Goal: Information Seeking & Learning: Learn about a topic

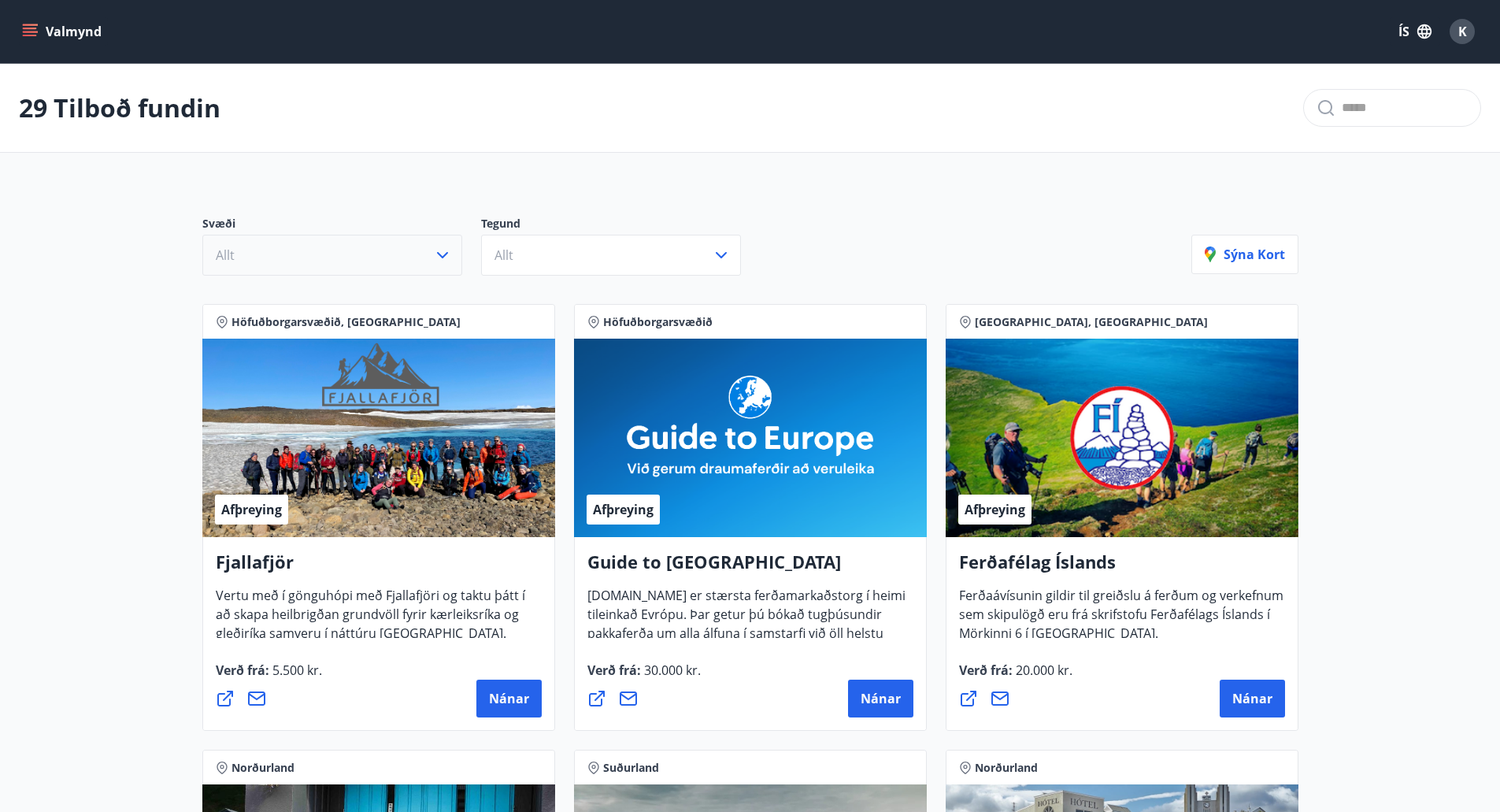
click at [421, 251] on button "Allt" at bounding box center [332, 255] width 260 height 41
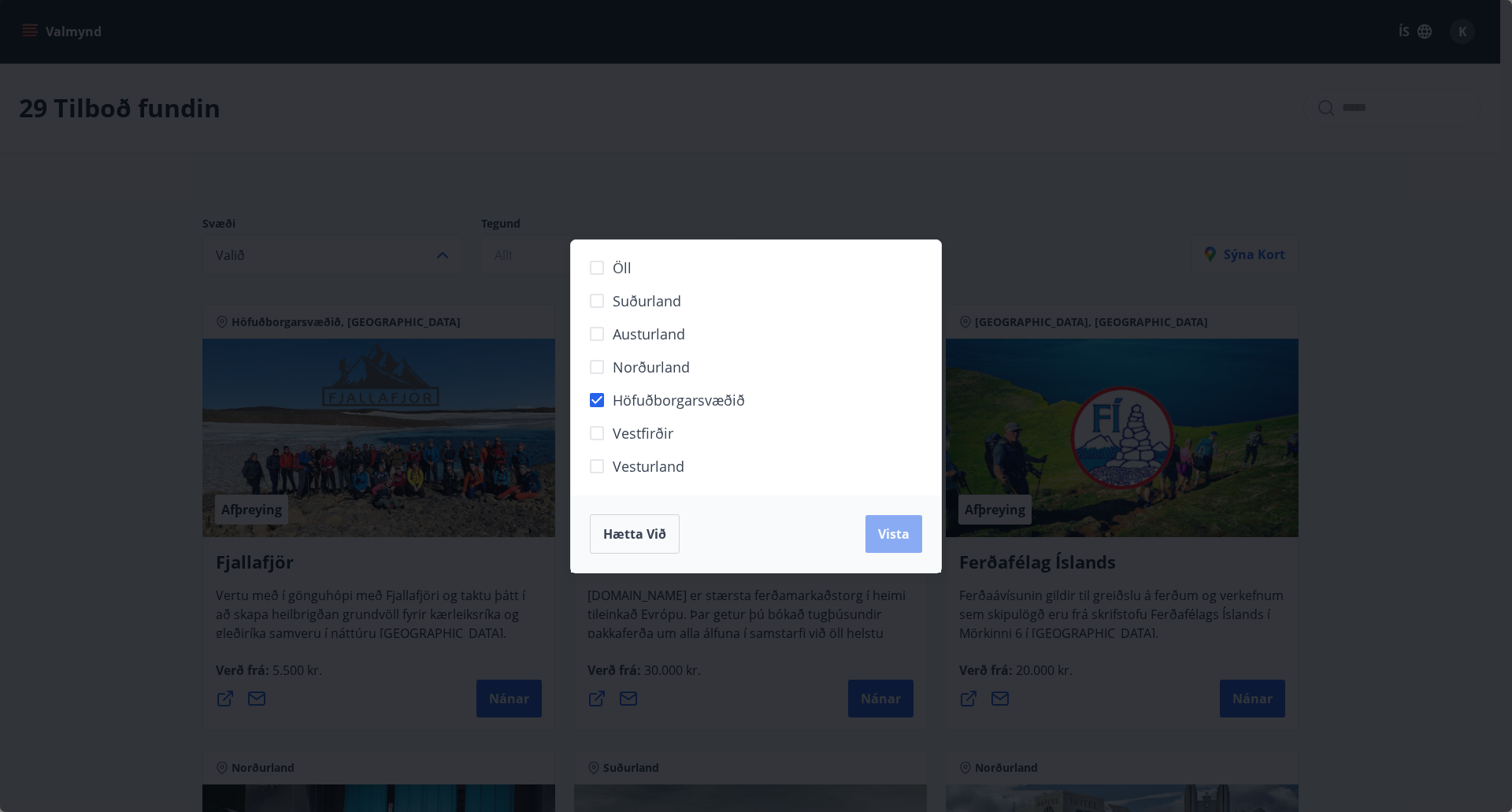
click at [901, 531] on span "Vista" at bounding box center [893, 534] width 31 height 18
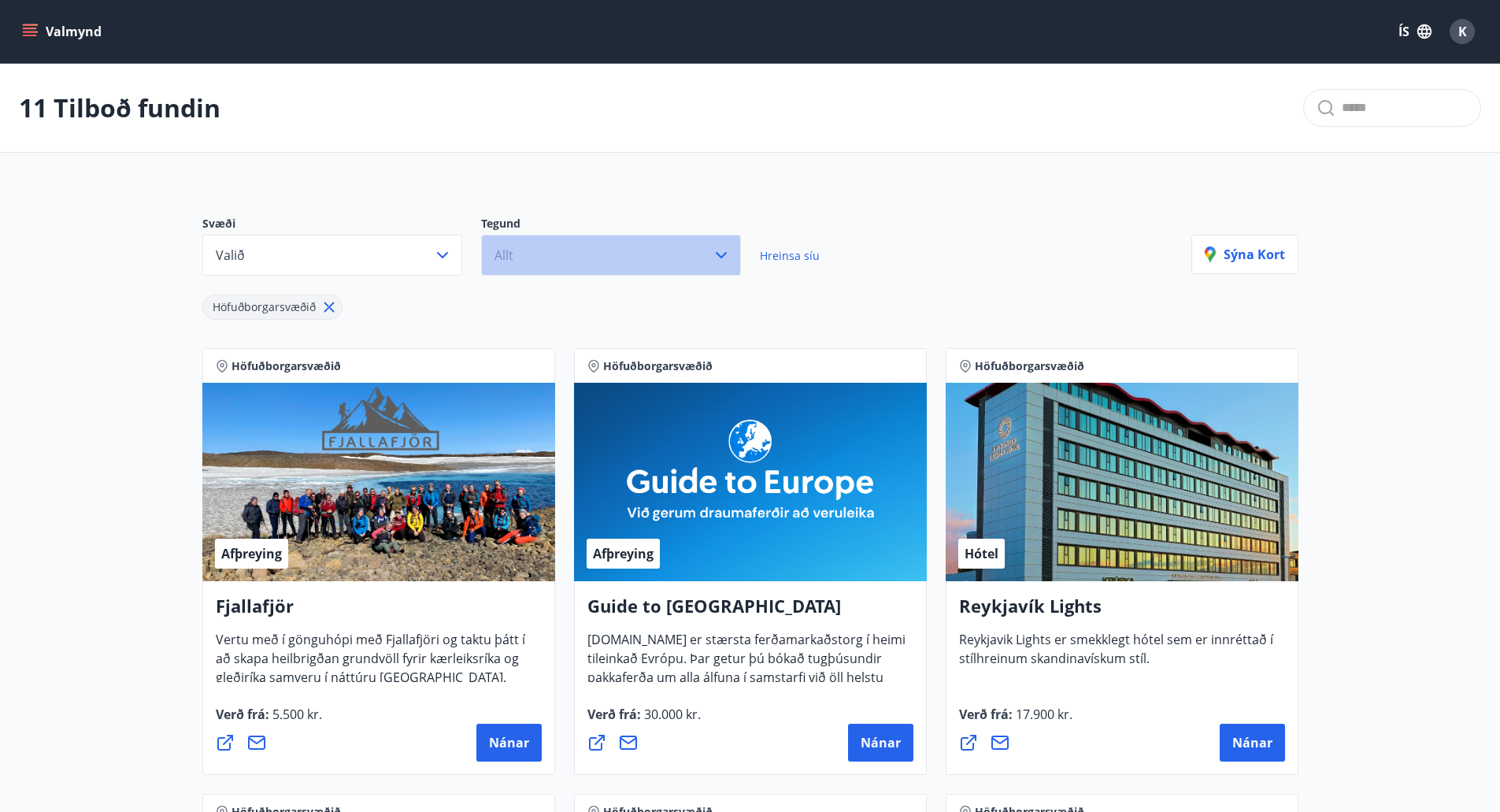
click at [692, 252] on button "Allt" at bounding box center [611, 255] width 260 height 41
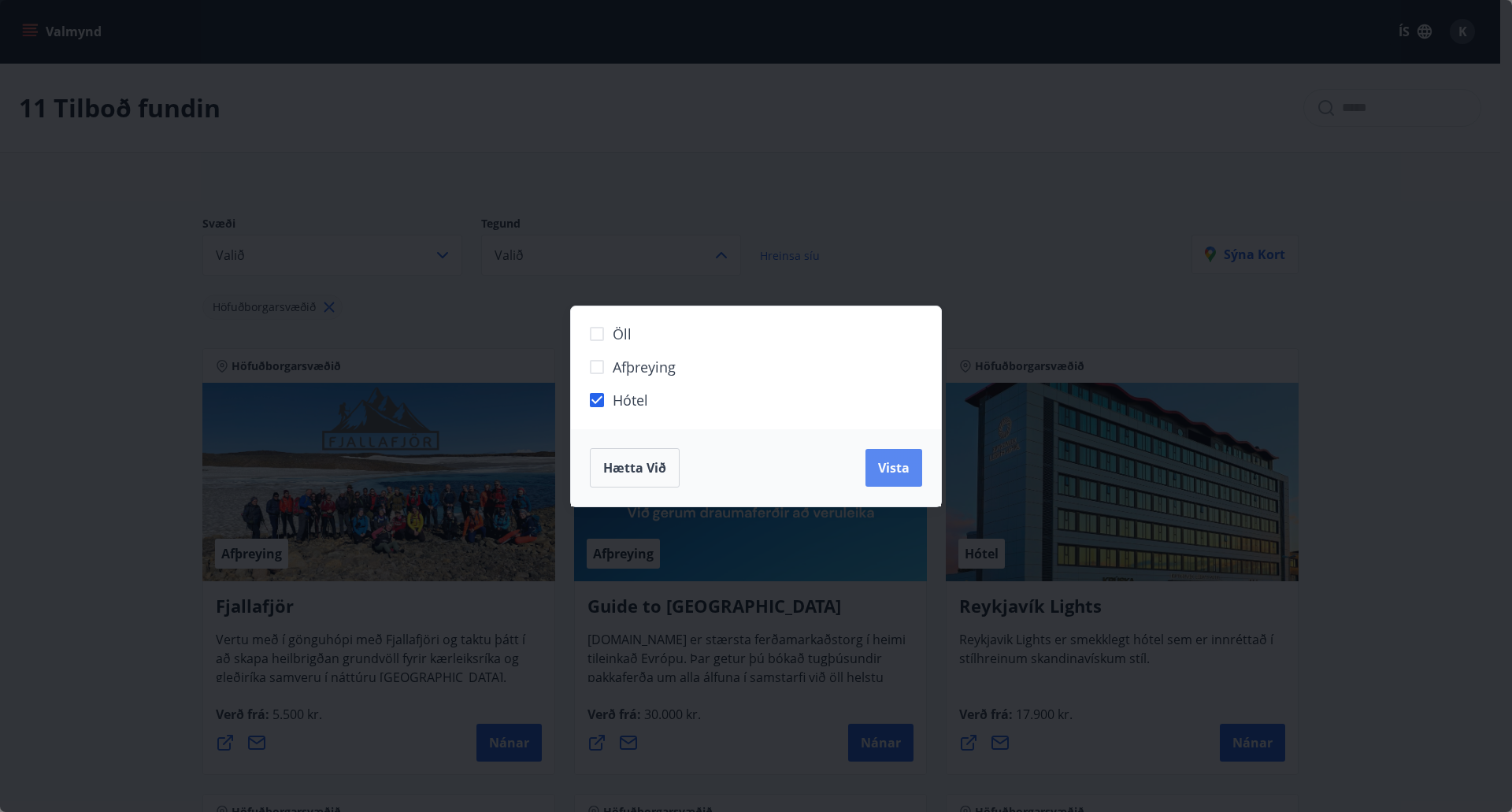
click at [884, 468] on span "Vista" at bounding box center [893, 468] width 31 height 18
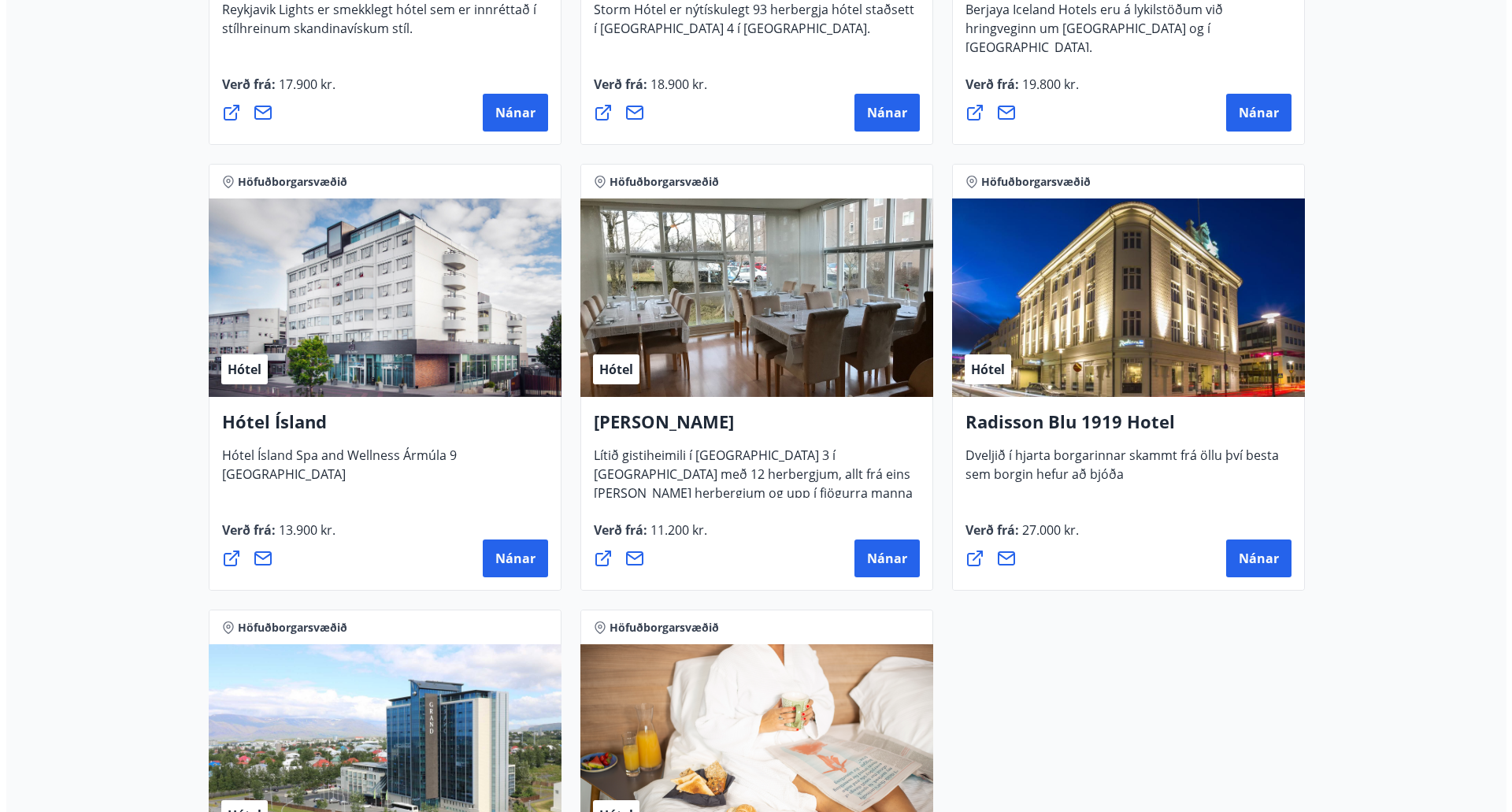
scroll to position [708, 0]
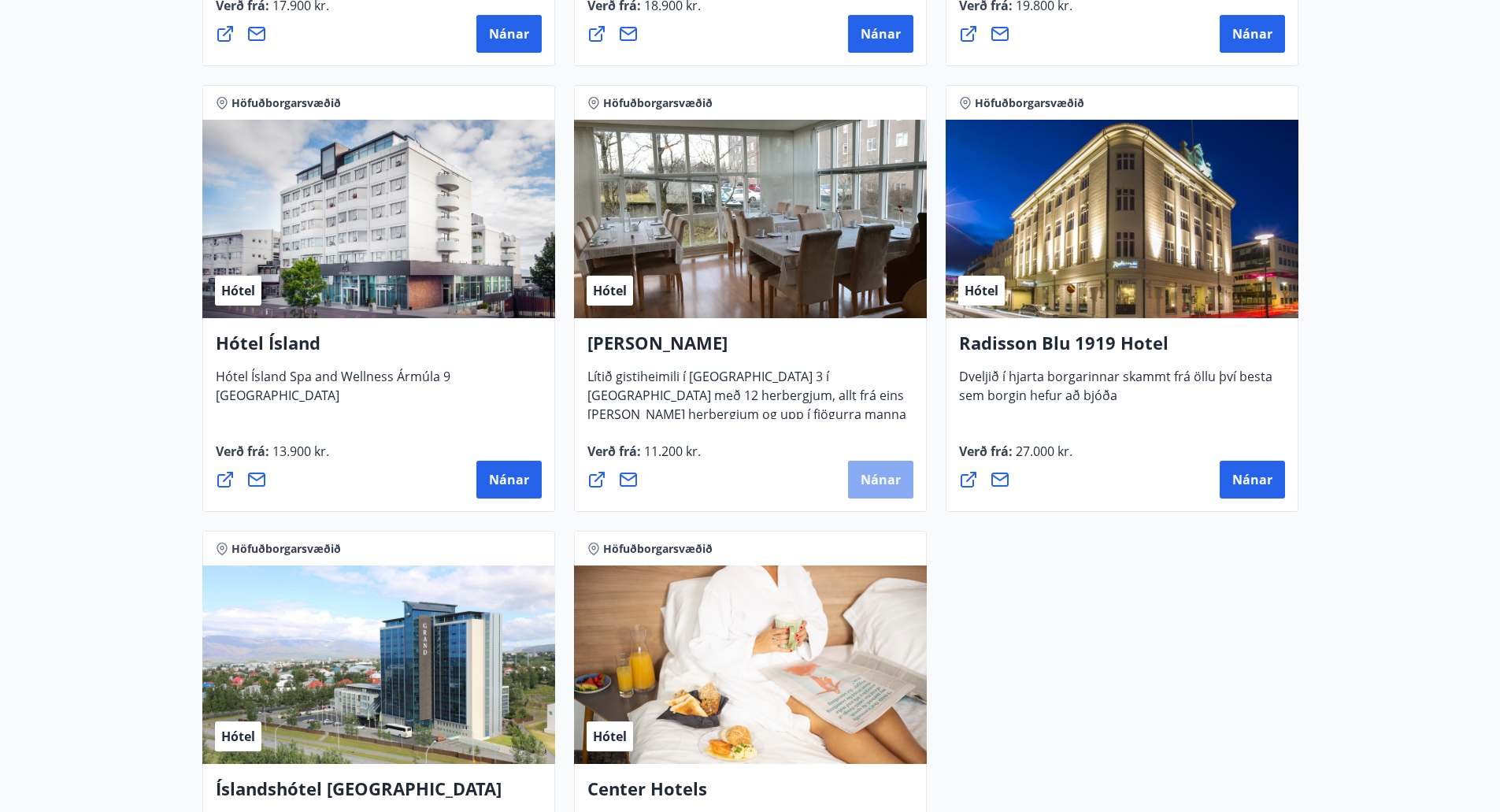
click at [890, 480] on span "Nánar" at bounding box center [881, 480] width 40 height 18
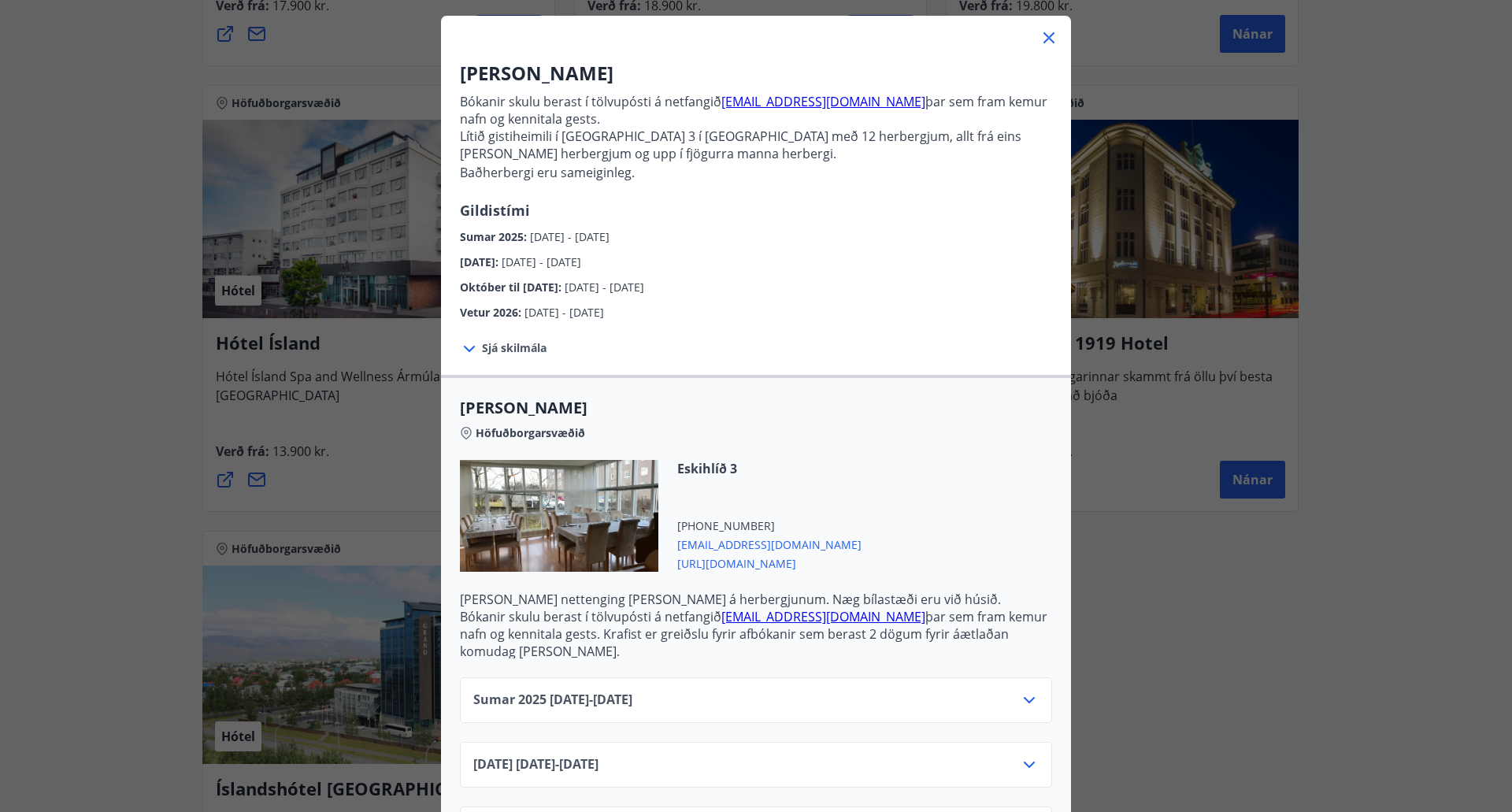
scroll to position [157, 0]
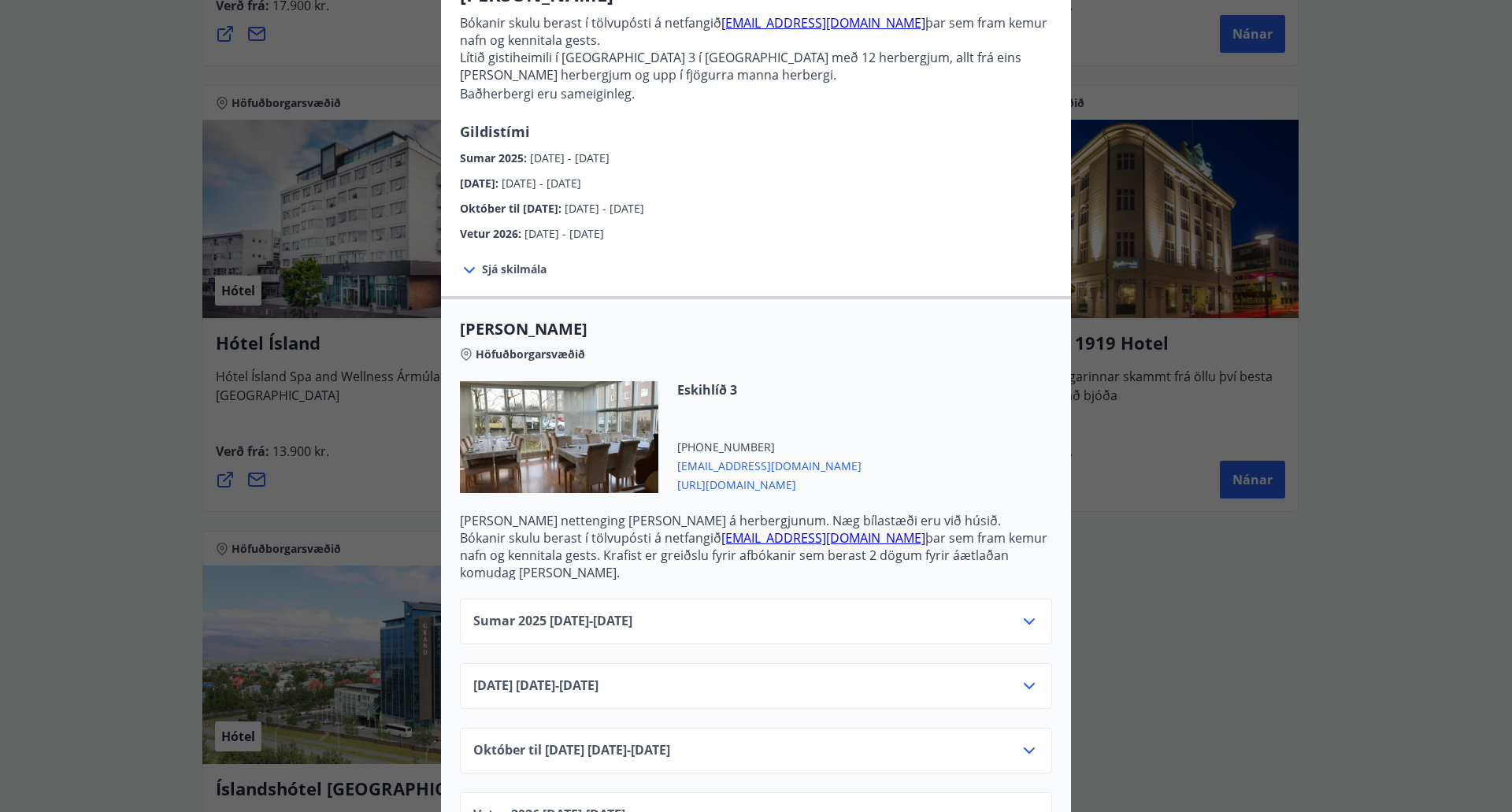
click at [752, 486] on span "[URL][DOMAIN_NAME]" at bounding box center [769, 484] width 184 height 19
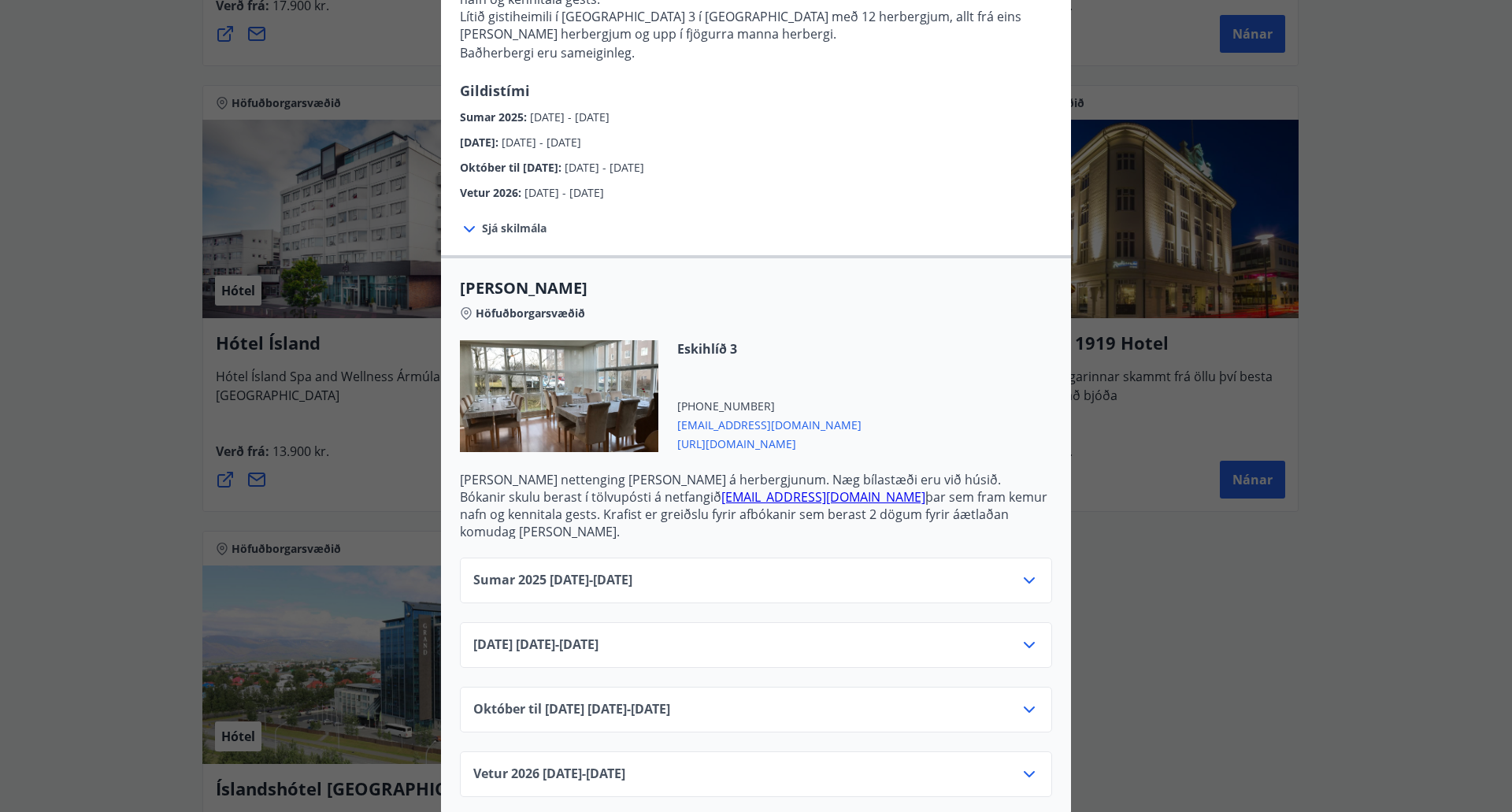
click at [1020, 571] on icon at bounding box center [1030, 580] width 19 height 19
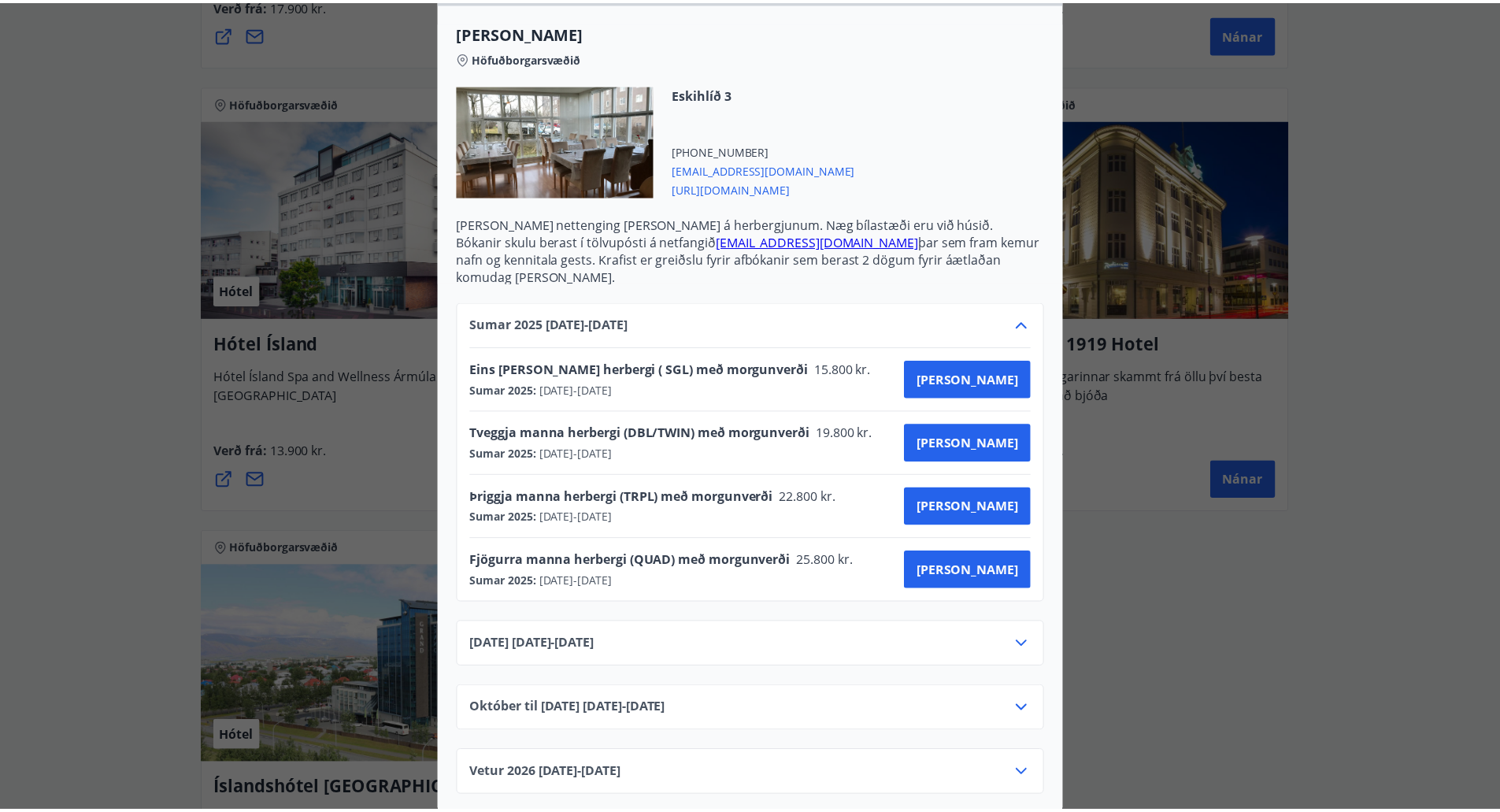
scroll to position [0, 0]
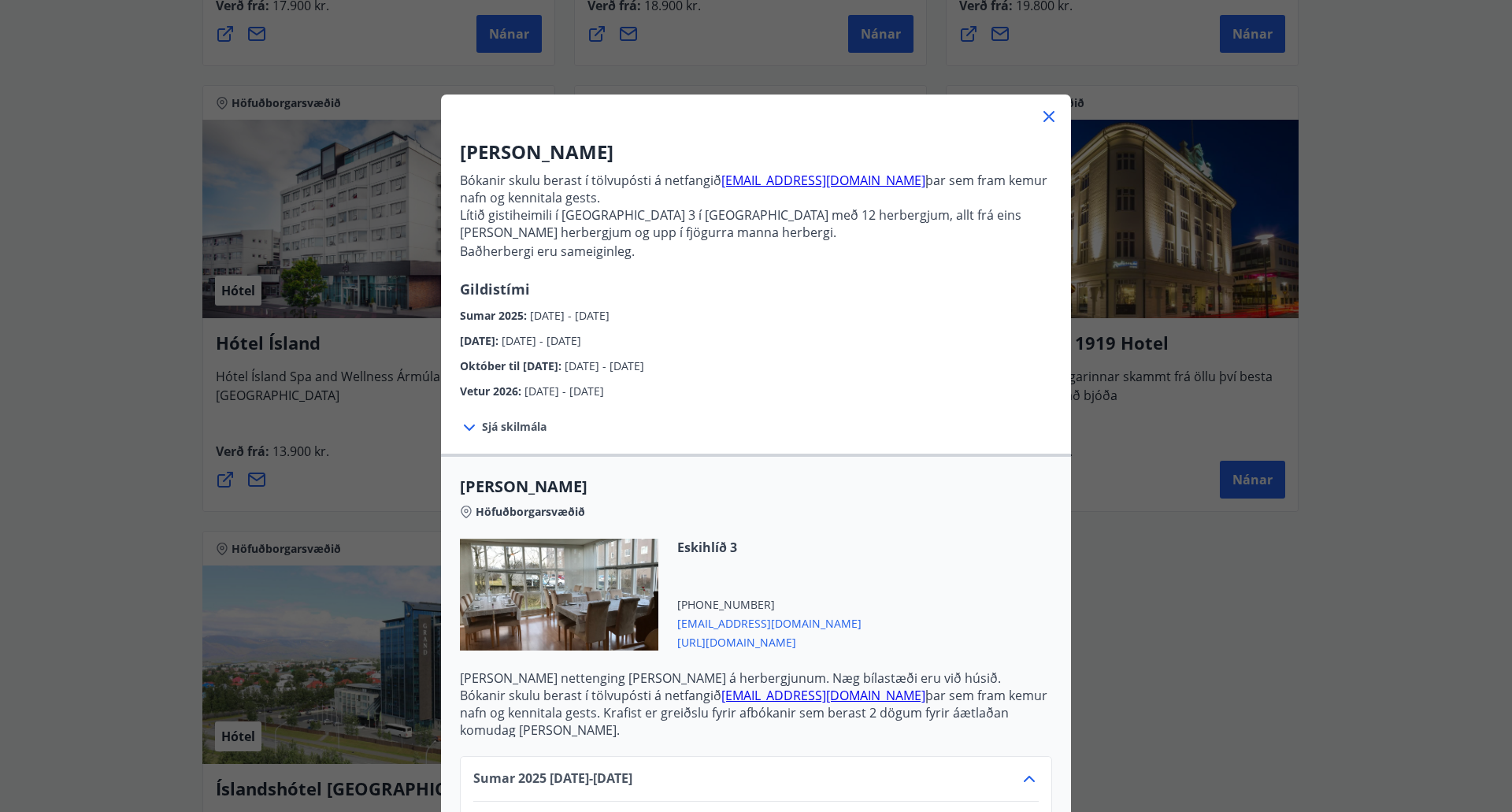
click at [1117, 555] on div "Alba gistiheimili Bókanir skulu berast í tölvupósti á netfangið [EMAIL_ADDRESS]…" at bounding box center [756, 406] width 1512 height 812
click at [1040, 121] on icon at bounding box center [1049, 117] width 19 height 19
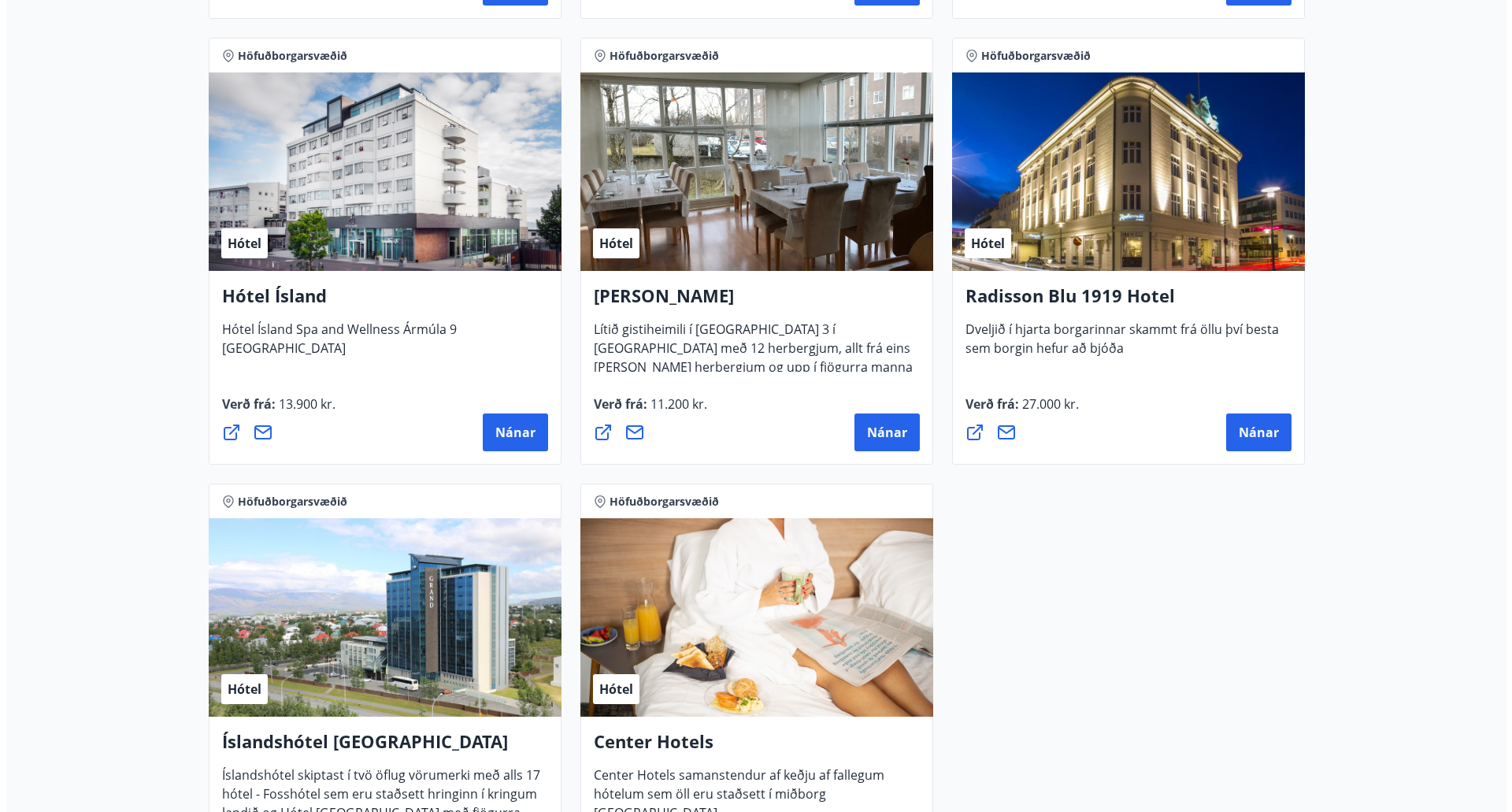
scroll to position [744, 0]
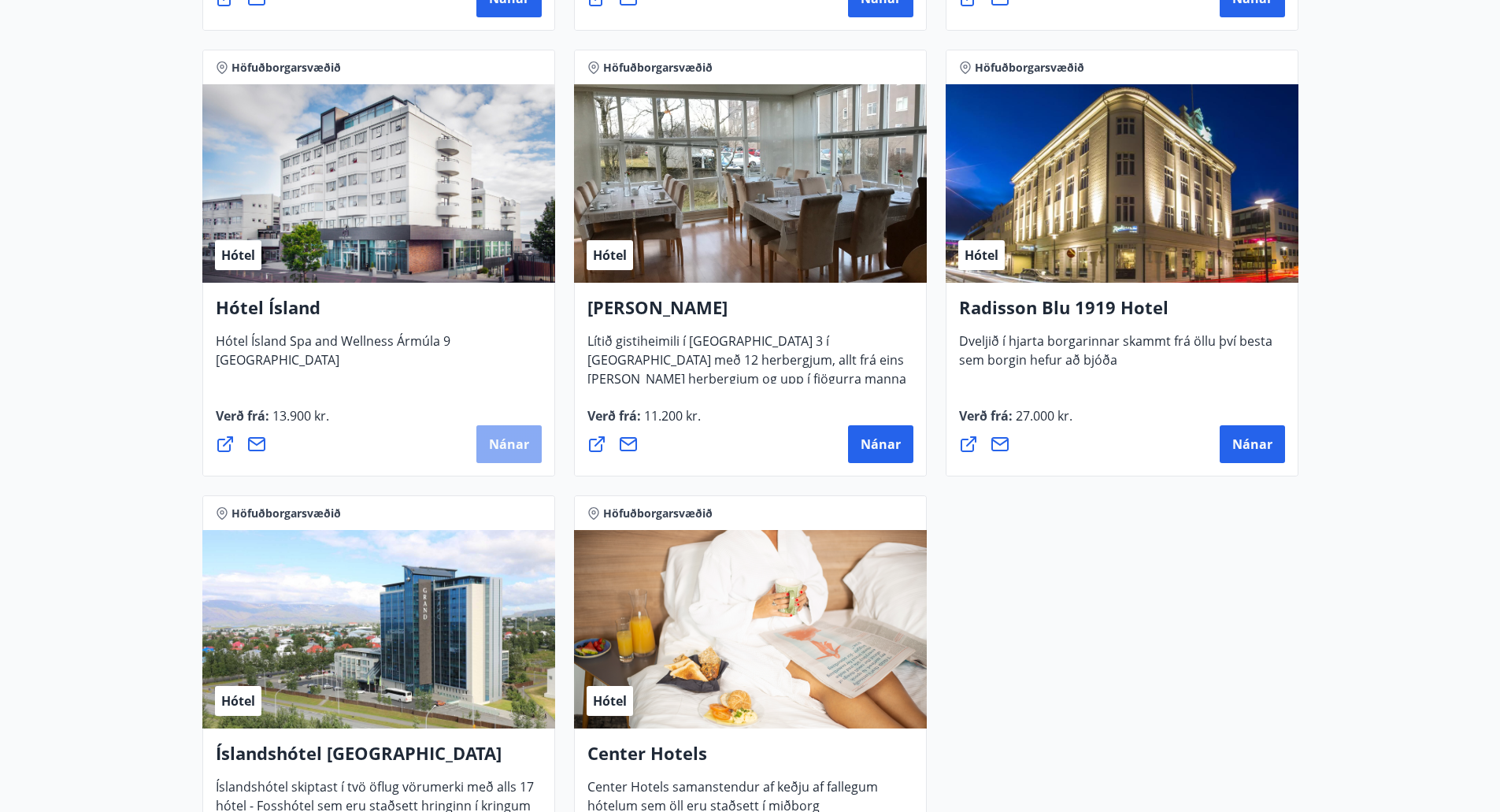
click at [521, 446] on span "Nánar" at bounding box center [509, 444] width 40 height 18
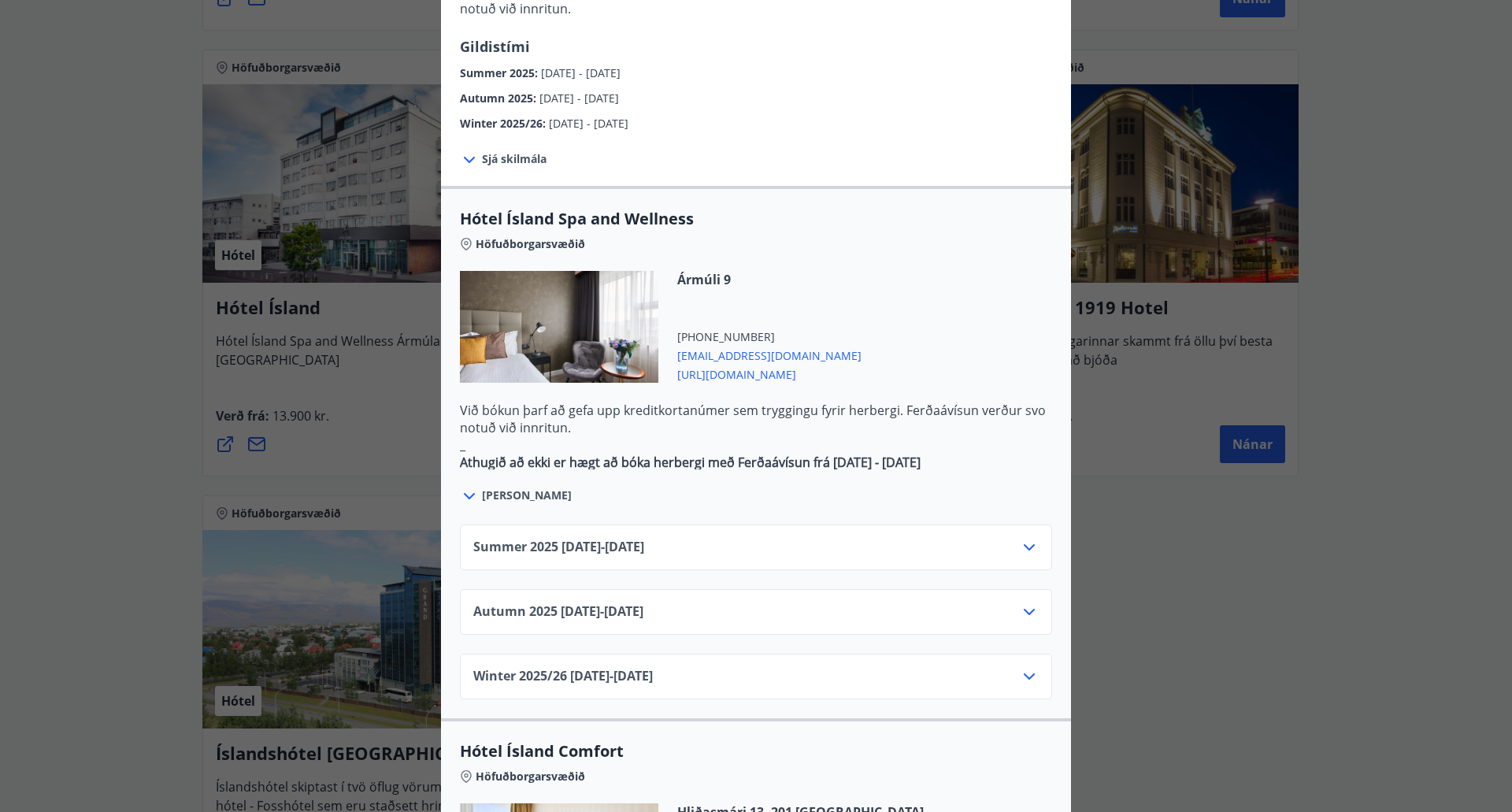
scroll to position [787, 0]
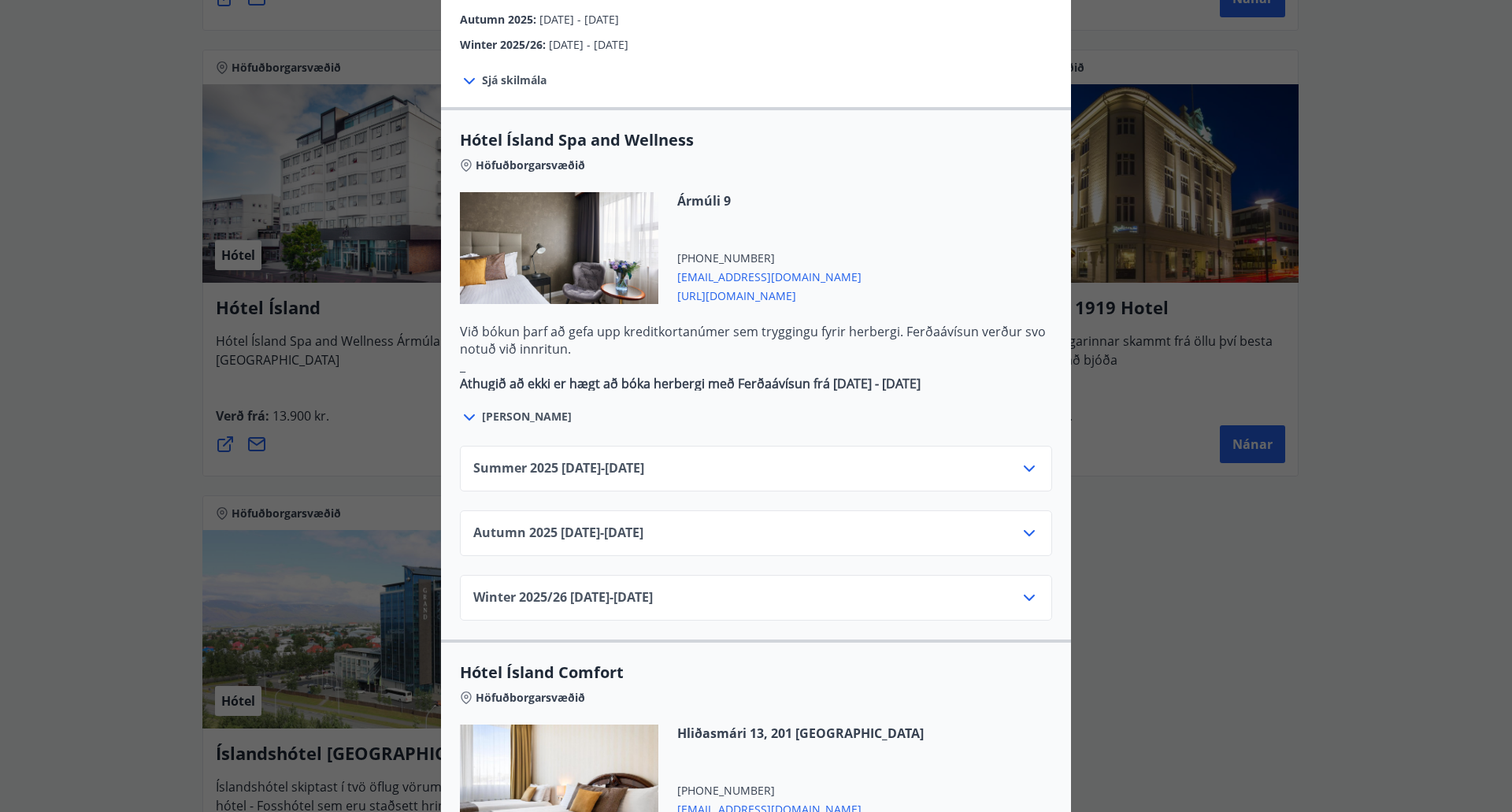
click at [675, 459] on div "Summer [PHONE_NUMBER][DATE] - [DATE]" at bounding box center [756, 474] width 565 height 31
click at [1020, 459] on icon at bounding box center [1030, 468] width 19 height 19
